Goal: Transaction & Acquisition: Obtain resource

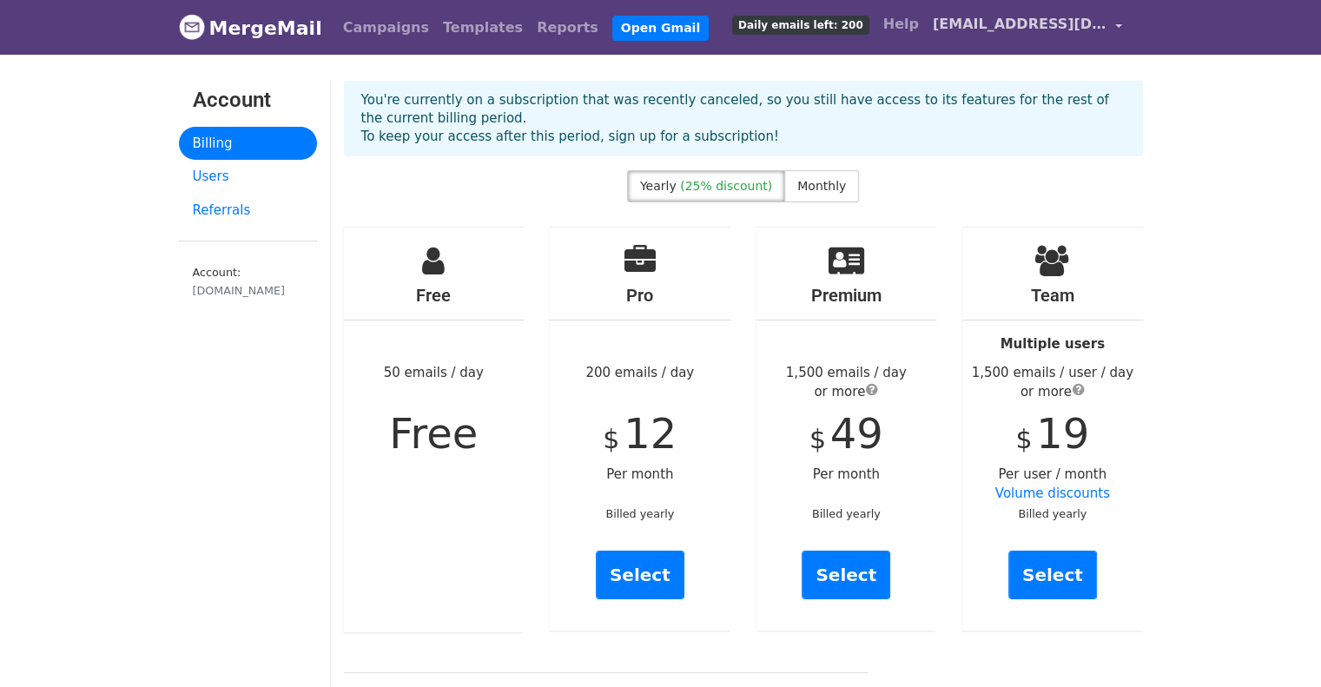
click at [1003, 30] on span "[EMAIL_ADDRESS][DOMAIN_NAME]" at bounding box center [1020, 24] width 174 height 21
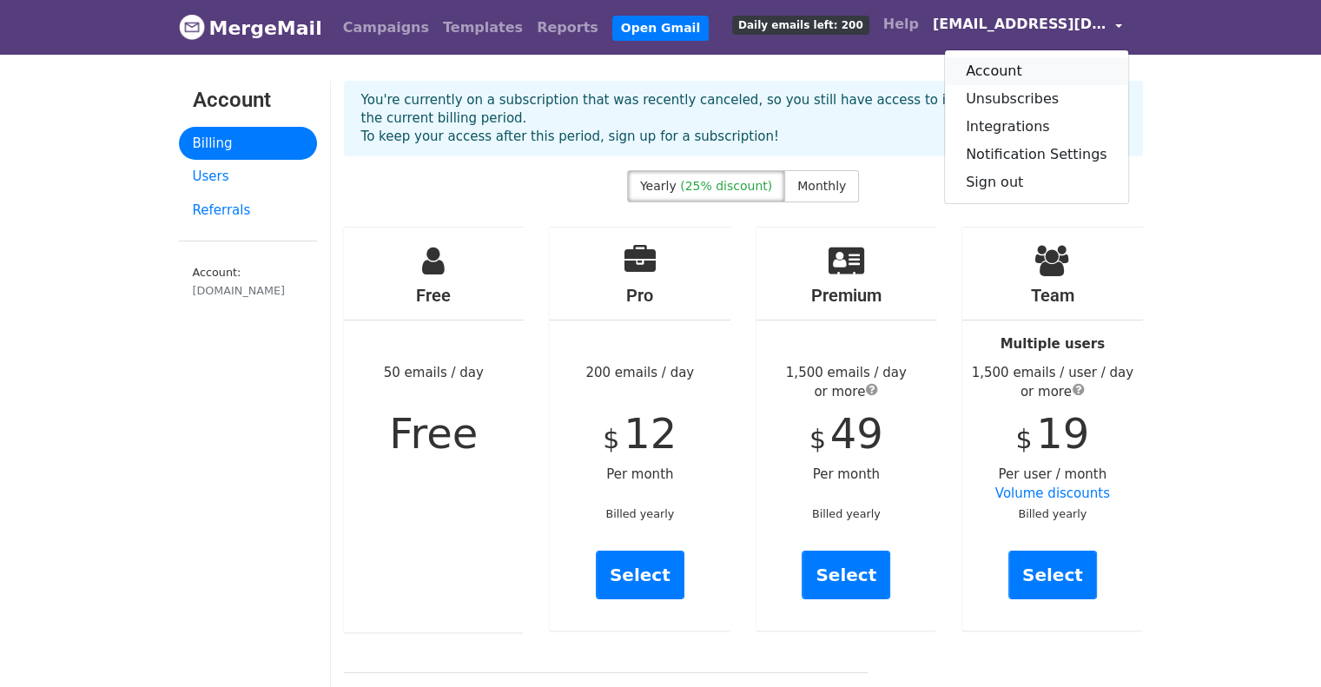
click at [1001, 74] on link "Account" at bounding box center [1036, 71] width 183 height 28
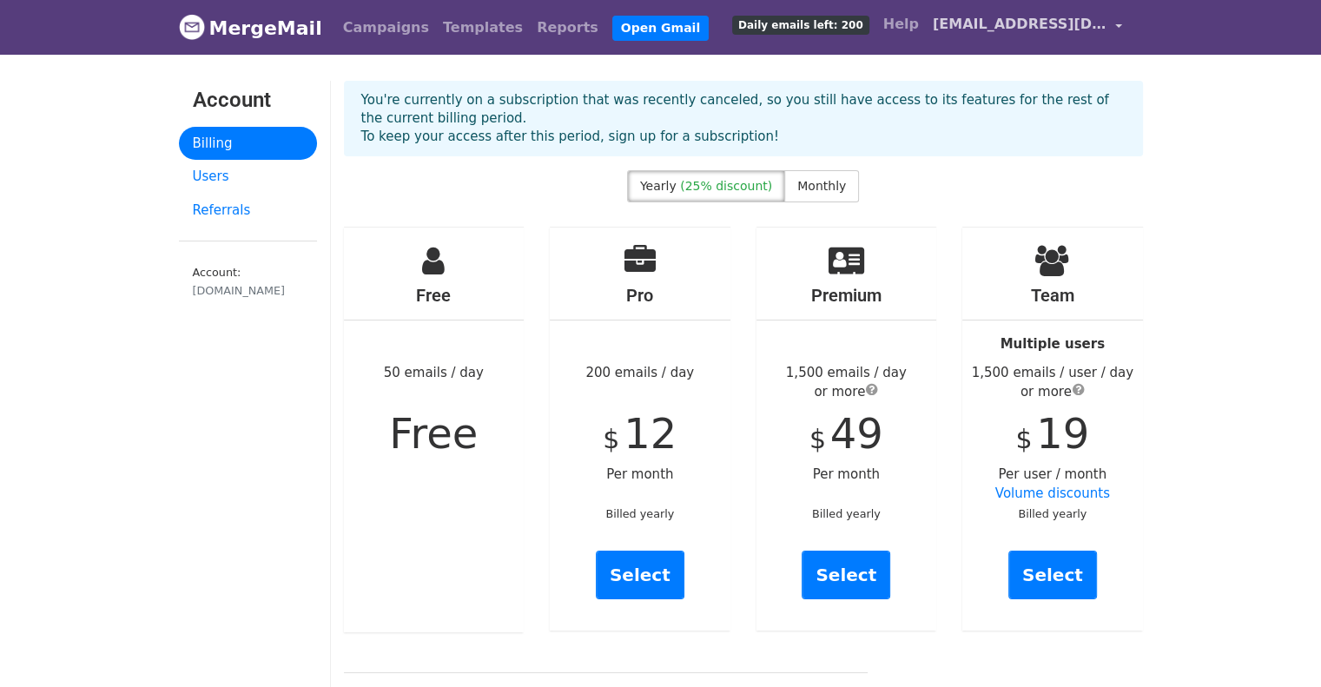
click at [1043, 28] on span "[EMAIL_ADDRESS][DOMAIN_NAME]" at bounding box center [1020, 24] width 174 height 21
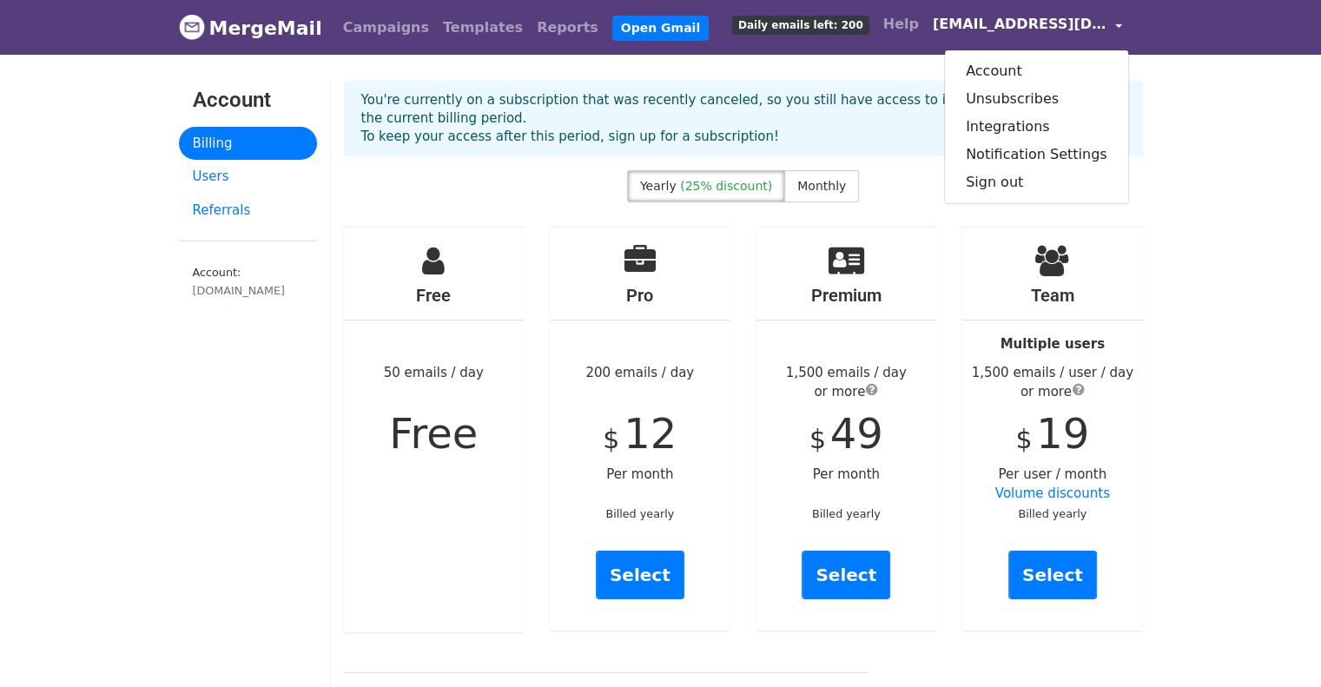
click at [289, 34] on link "MergeMail" at bounding box center [250, 28] width 143 height 36
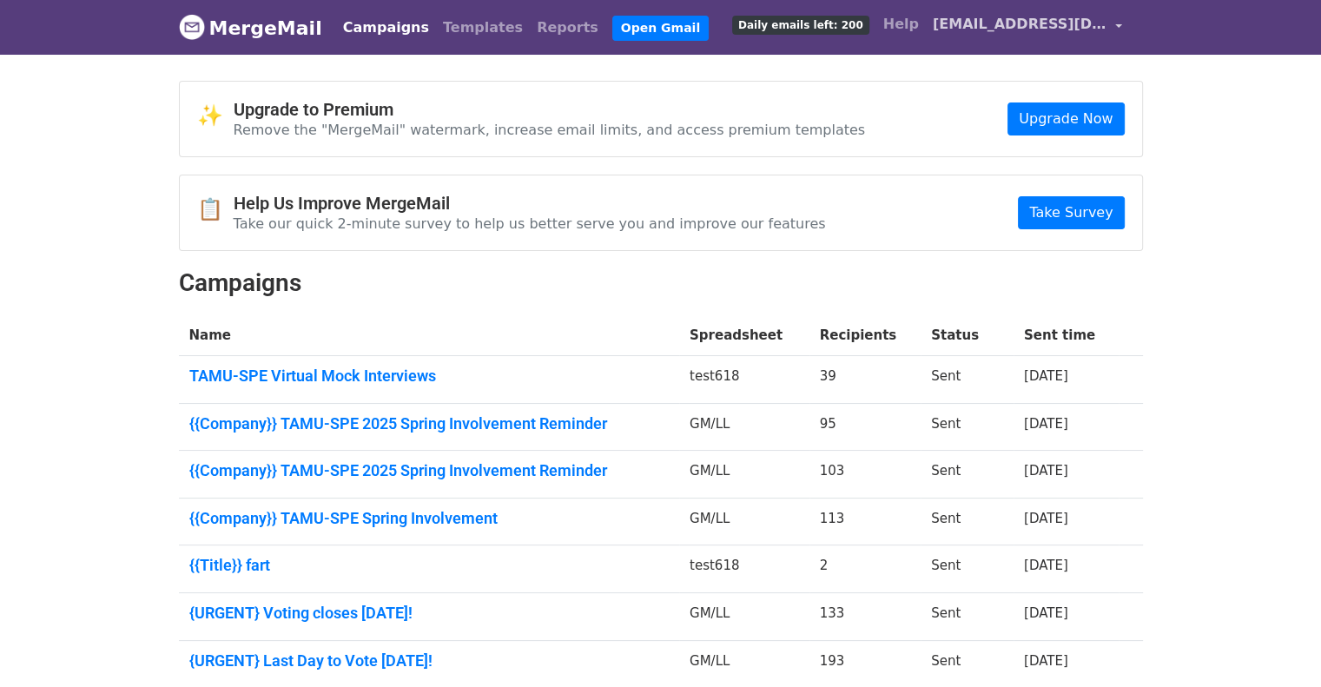
click at [1044, 17] on span "[EMAIL_ADDRESS][DOMAIN_NAME]" at bounding box center [1020, 24] width 174 height 21
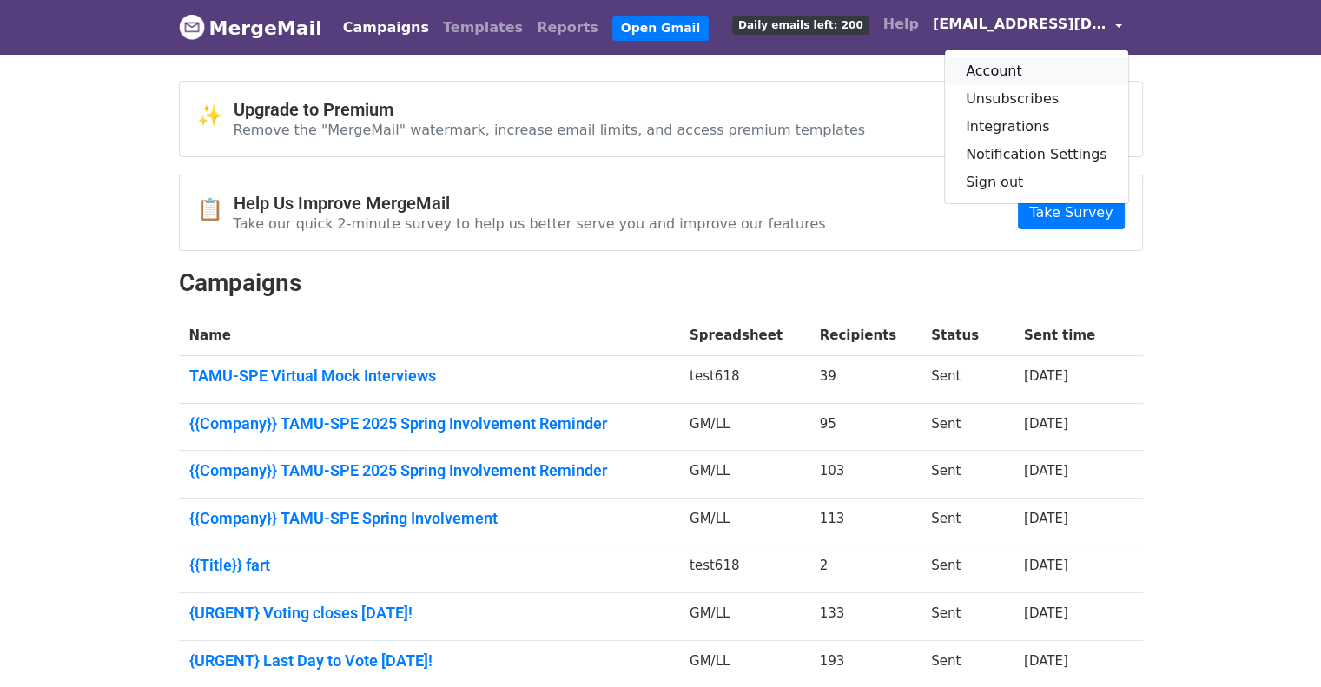
click at [1018, 74] on link "Account" at bounding box center [1036, 71] width 183 height 28
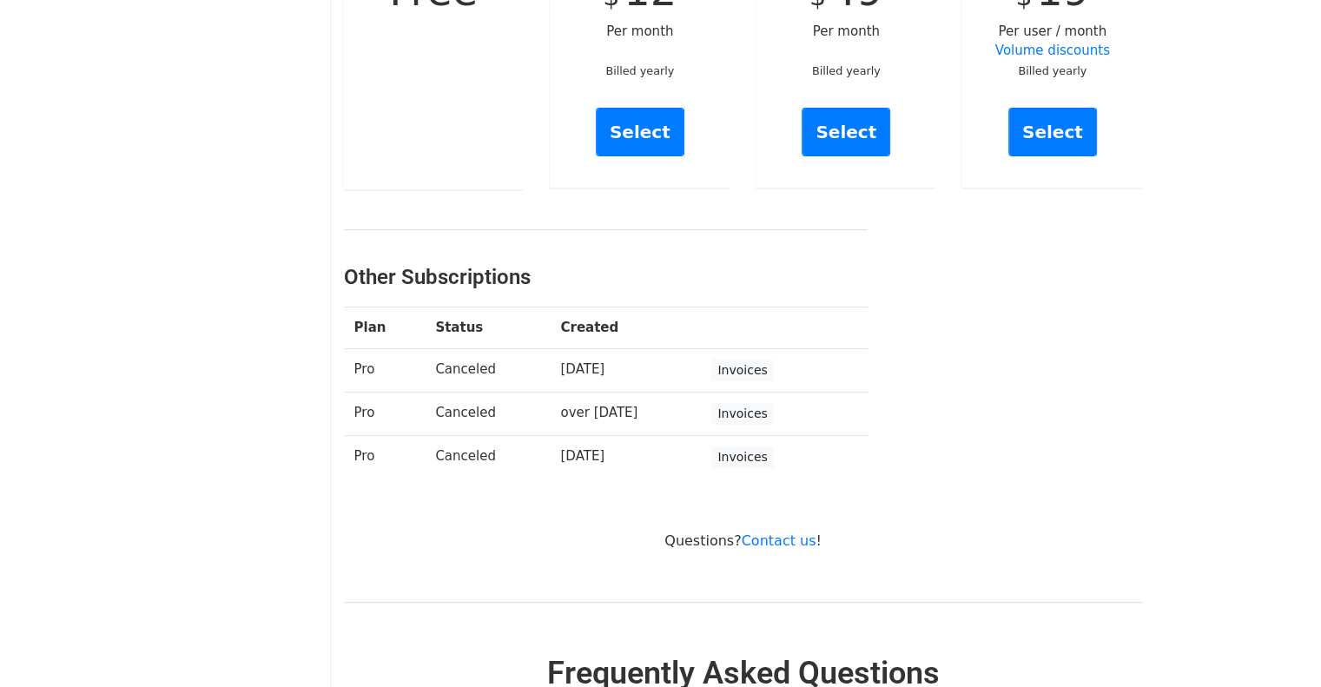
scroll to position [448, 0]
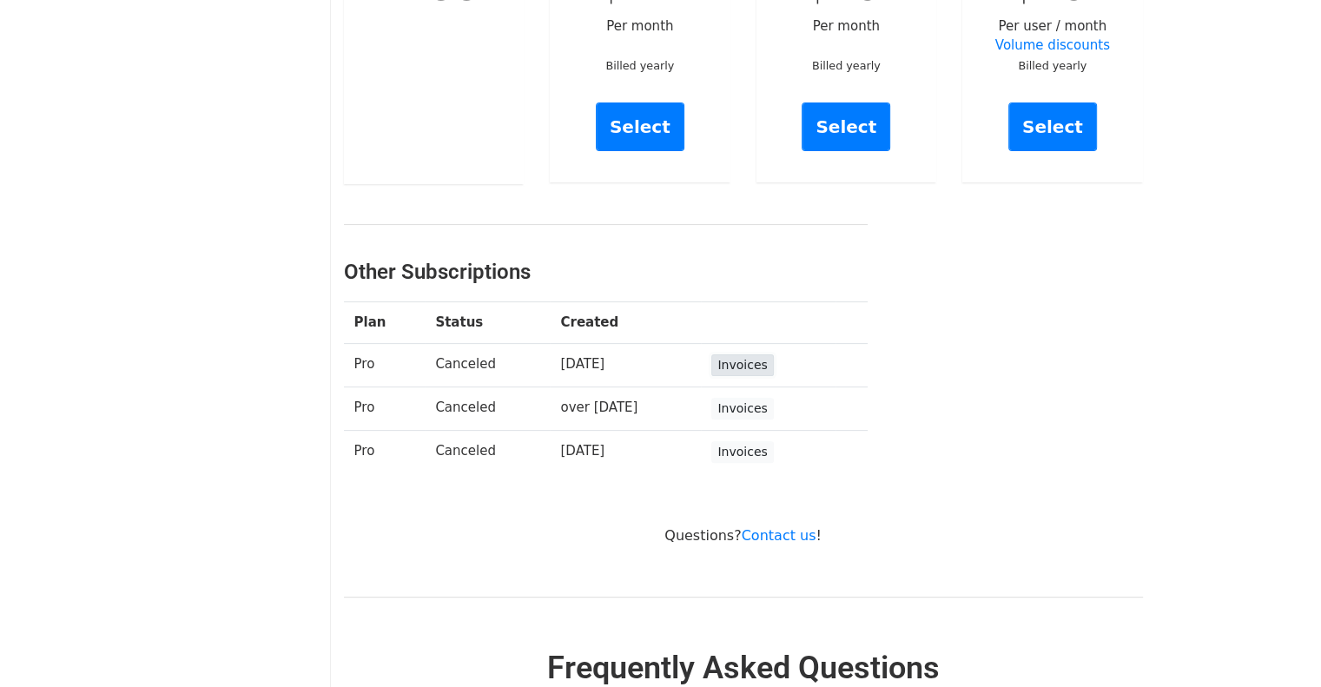
click at [747, 366] on link "Invoices" at bounding box center [742, 365] width 62 height 22
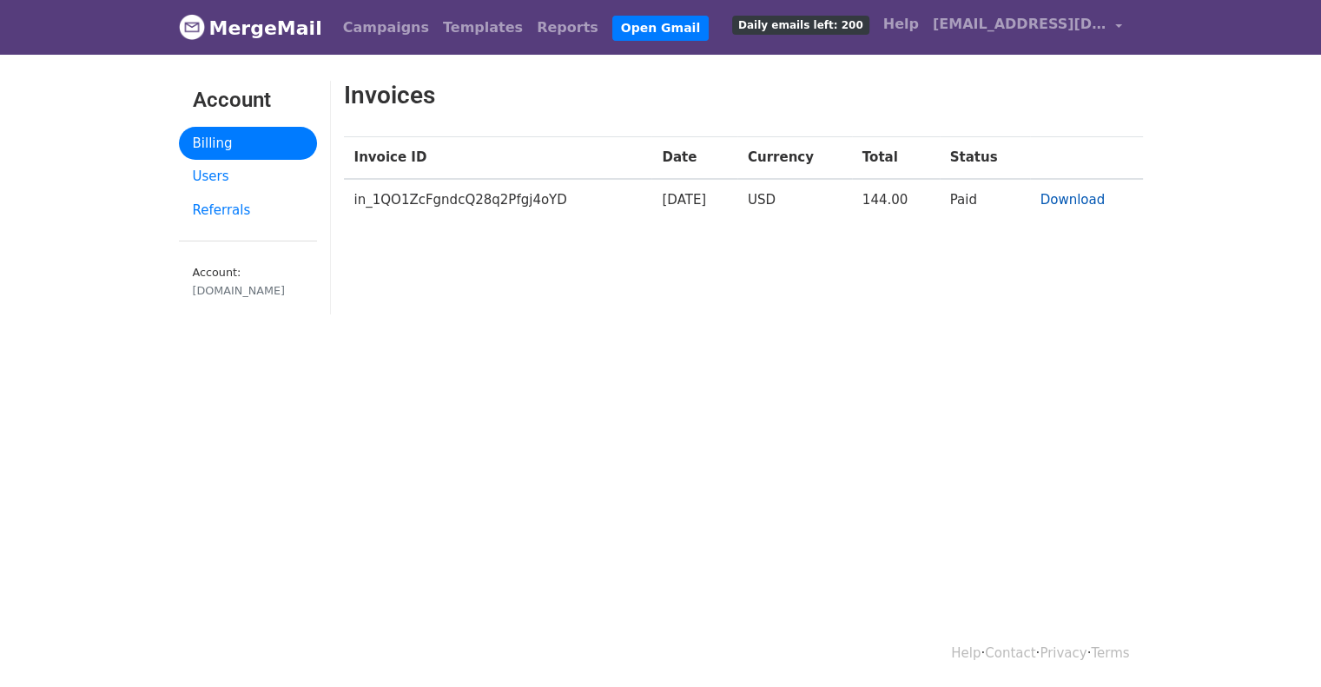
click at [1060, 196] on link "Download" at bounding box center [1073, 200] width 65 height 16
click at [424, 199] on td "in_1QO1ZcFgndcQ28q2Pfgj4oYD" at bounding box center [498, 200] width 308 height 42
copy td "in_1QO1ZcFgndcQ28q2Pfgj4oYD"
